Goal: Find specific page/section: Find specific page/section

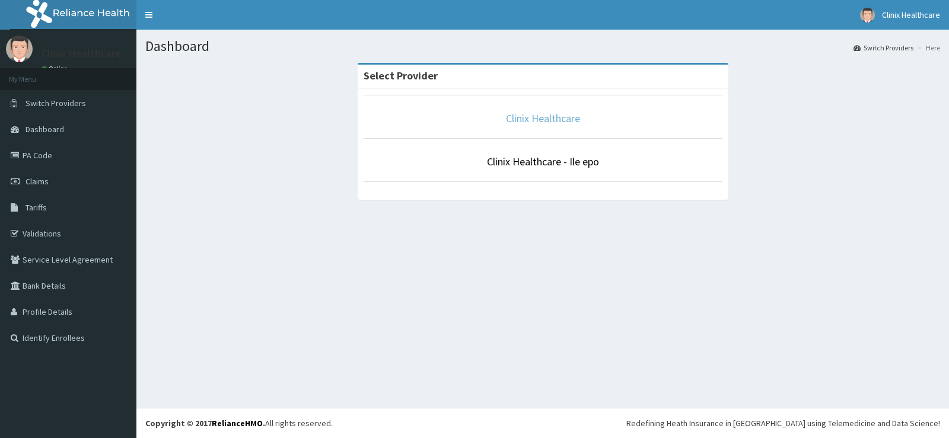
click at [546, 120] on link "Clinix Healthcare" at bounding box center [543, 118] width 74 height 14
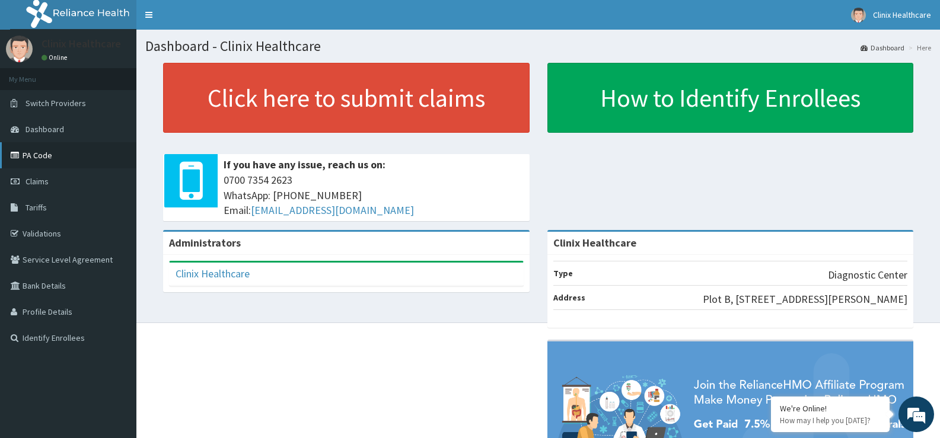
click at [60, 153] on link "PA Code" at bounding box center [68, 155] width 136 height 26
